Goal: Check status

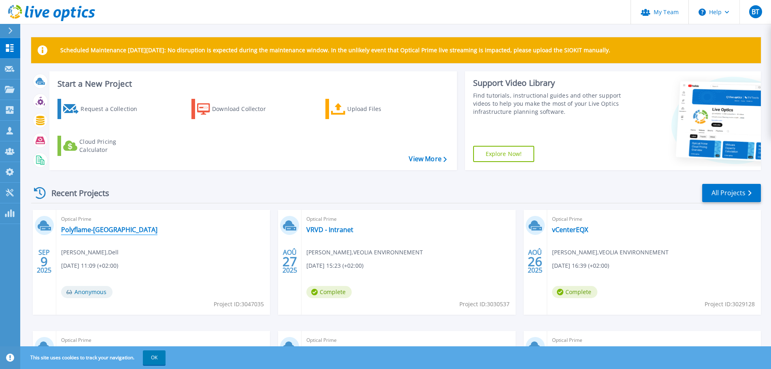
click at [100, 232] on link "Polyflame-[GEOGRAPHIC_DATA]" at bounding box center [109, 229] width 96 height 8
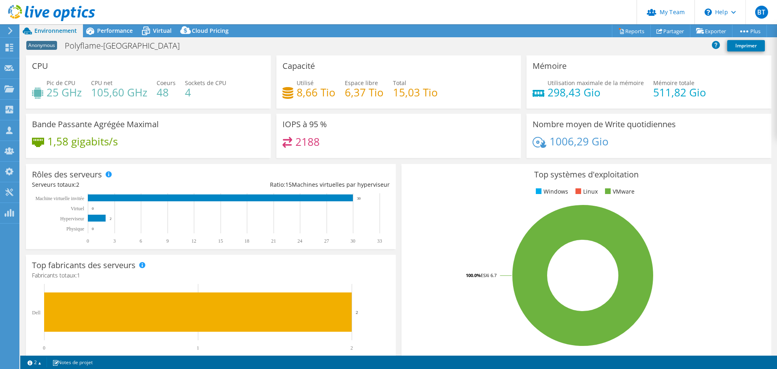
select select "EUFrankfurt"
select select "EUR"
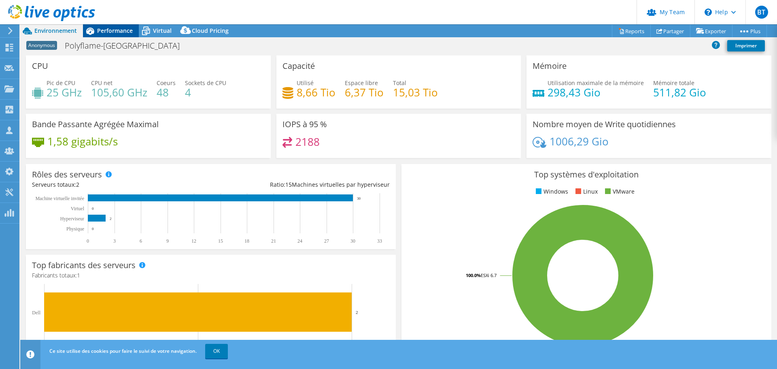
click at [115, 34] on div "Performance" at bounding box center [111, 30] width 56 height 13
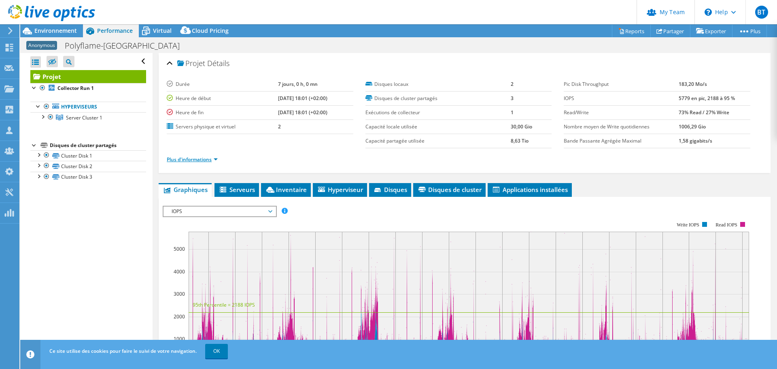
click at [198, 159] on link "Plus d'informations" at bounding box center [192, 159] width 51 height 7
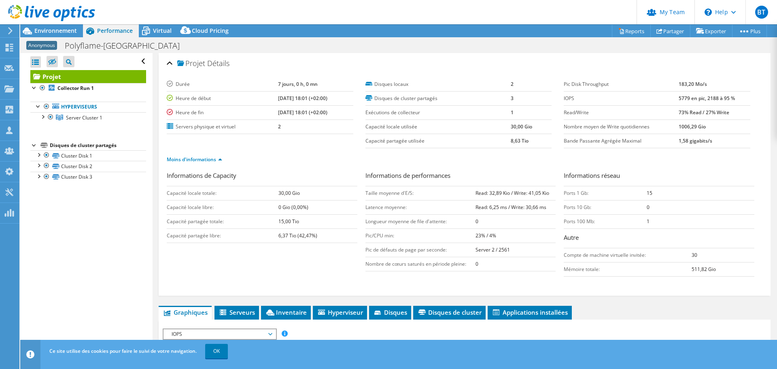
click at [189, 262] on div "Informations de Capacity Capacité locale totale: 30,00 Gio Capacité locale libr…" at bounding box center [465, 226] width 596 height 110
click at [679, 97] on b "5779 en pic, 2188 à 95 %" at bounding box center [707, 98] width 56 height 7
copy b "5779"
click at [695, 113] on b "73% Read / 27% Write" at bounding box center [704, 112] width 51 height 7
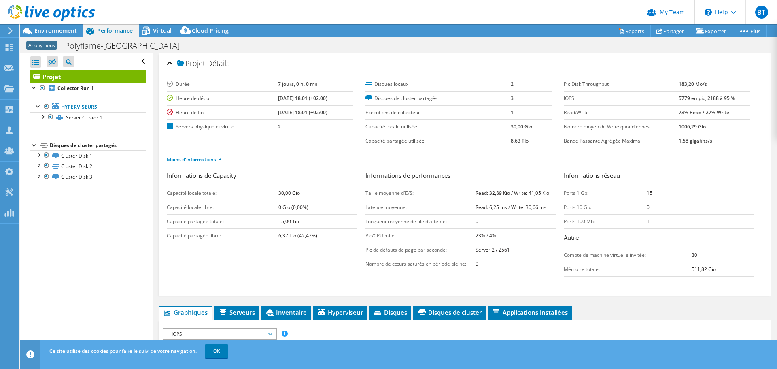
click at [622, 289] on div "Informations de Capacity Capacité locale totale: 30,00 Gio Capacité locale libr…" at bounding box center [465, 232] width 596 height 123
click at [737, 159] on ul "Moins d'informations" at bounding box center [465, 158] width 596 height 11
